Goal: Transaction & Acquisition: Purchase product/service

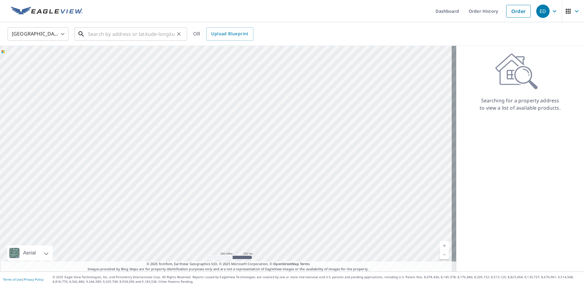
click at [150, 30] on input "text" at bounding box center [131, 34] width 87 height 17
click at [147, 36] on input "text" at bounding box center [131, 34] width 87 height 17
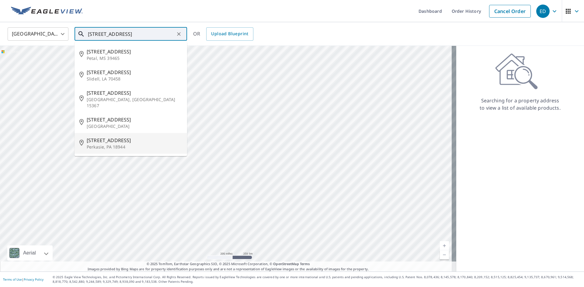
click at [141, 137] on span "[STREET_ADDRESS]" at bounding box center [134, 140] width 95 height 7
type input "[STREET_ADDRESS][PERSON_NAME]"
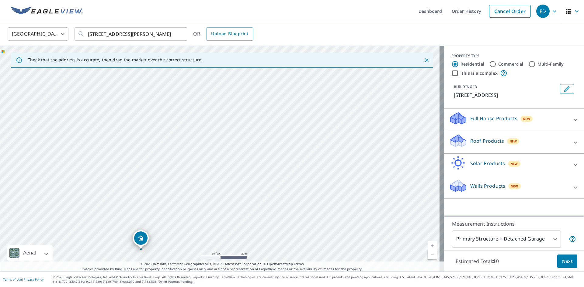
drag, startPoint x: 267, startPoint y: 55, endPoint x: 269, endPoint y: -2, distance: 56.9
click at [269, 0] on html "ED ED Dashboard Order History Cancel Order ED United States [GEOGRAPHIC_DATA] ​…" at bounding box center [292, 143] width 584 height 287
drag, startPoint x: 222, startPoint y: 170, endPoint x: 232, endPoint y: 71, distance: 98.7
click at [231, 76] on div "[STREET_ADDRESS][PERSON_NAME]" at bounding box center [222, 159] width 444 height 226
drag, startPoint x: 216, startPoint y: 172, endPoint x: 225, endPoint y: 83, distance: 89.5
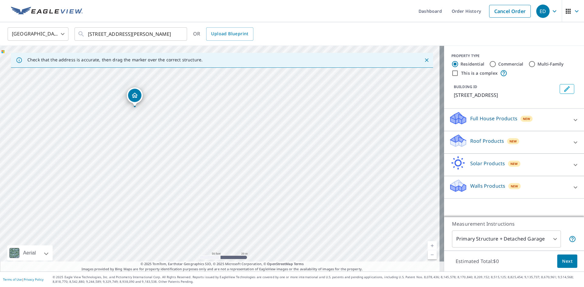
click at [225, 83] on div "[STREET_ADDRESS][PERSON_NAME]" at bounding box center [222, 159] width 444 height 226
click at [470, 186] on p "Walls Products" at bounding box center [487, 185] width 35 height 7
click at [493, 117] on p "Full House Products" at bounding box center [493, 118] width 47 height 7
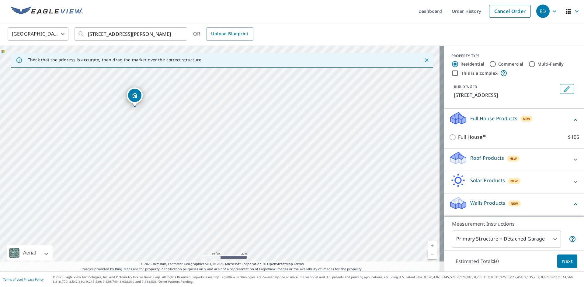
click at [472, 204] on p "Walls Products" at bounding box center [487, 202] width 35 height 7
click at [573, 204] on icon at bounding box center [575, 205] width 4 height 2
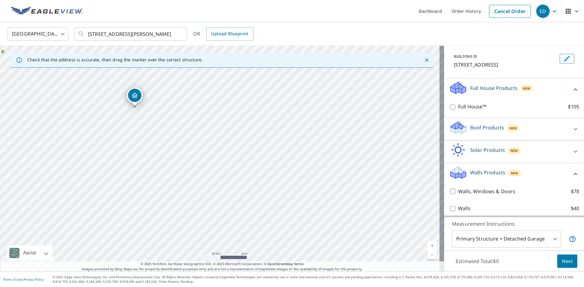
scroll to position [33, 0]
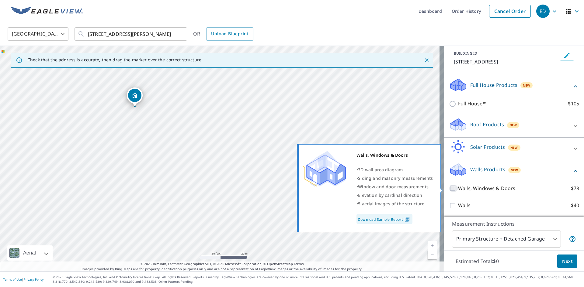
click at [449, 187] on input "Walls, Windows & Doors $78" at bounding box center [453, 188] width 9 height 7
checkbox input "true"
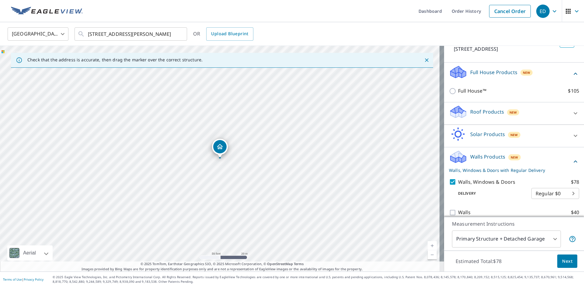
scroll to position [53, 0]
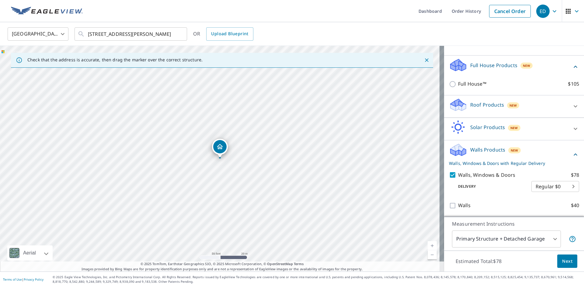
click at [566, 261] on span "Next" at bounding box center [567, 262] width 10 height 8
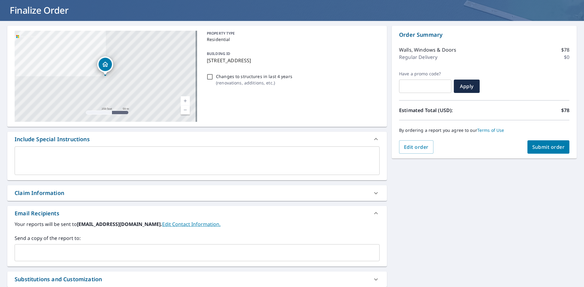
scroll to position [35, 0]
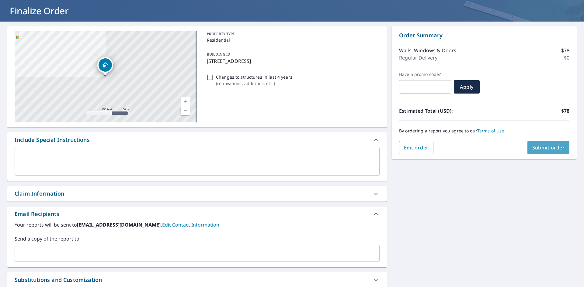
click at [550, 146] on span "Submit order" at bounding box center [548, 147] width 33 height 7
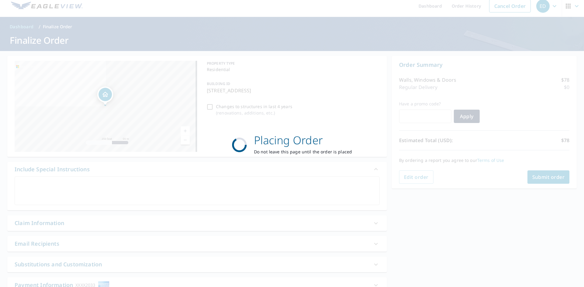
scroll to position [4, 0]
